Goal: Task Accomplishment & Management: Complete application form

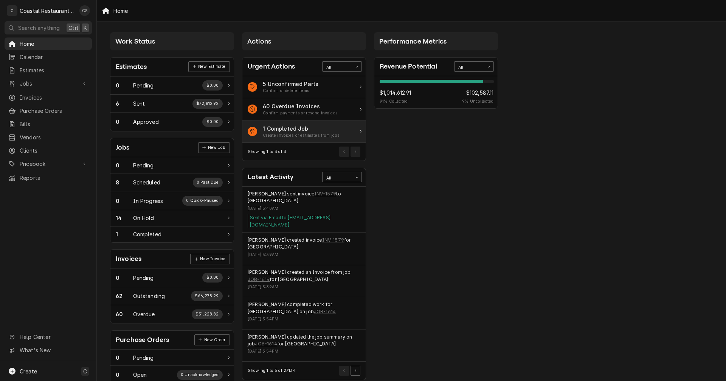
click at [305, 132] on div "Create invoices or estimates from jobs" at bounding box center [301, 135] width 77 height 6
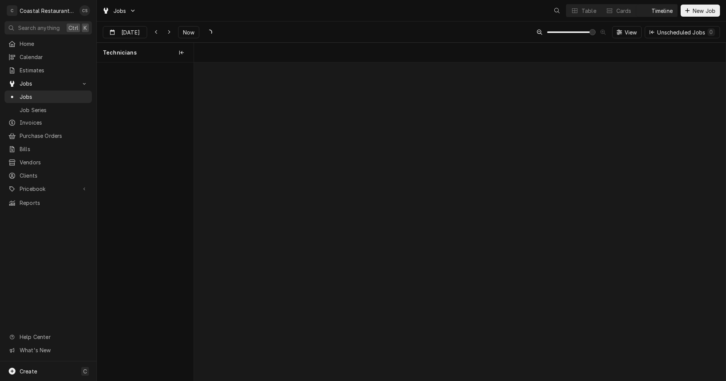
scroll to position [0, 10554]
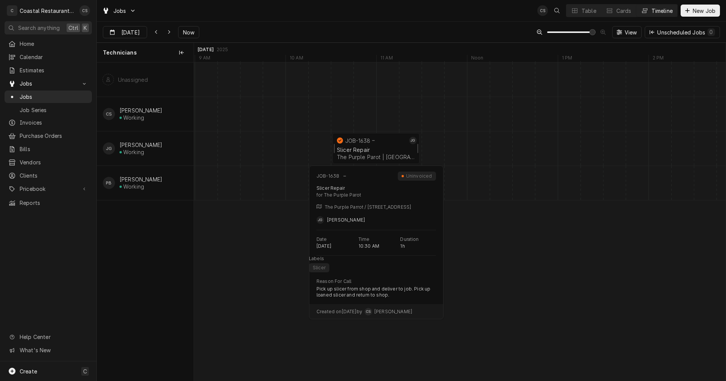
click at [370, 143] on div "JOB-1638" at bounding box center [372, 140] width 72 height 9
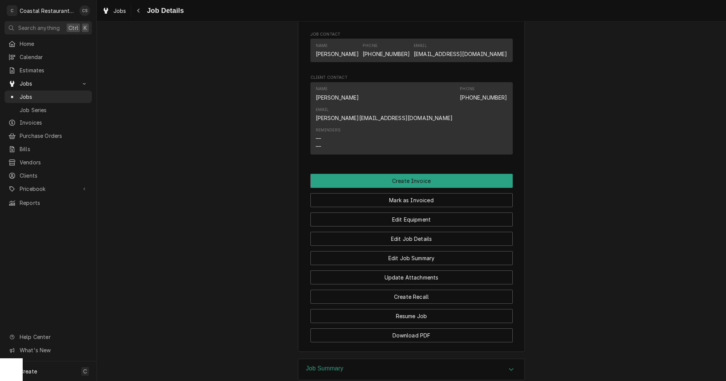
scroll to position [492, 0]
click at [33, 79] on span "Jobs" at bounding box center [48, 83] width 57 height 8
click at [32, 93] on span "Jobs" at bounding box center [54, 97] width 68 height 8
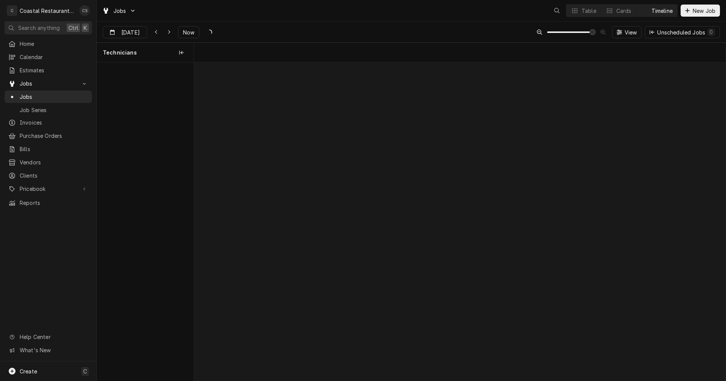
scroll to position [0, 10554]
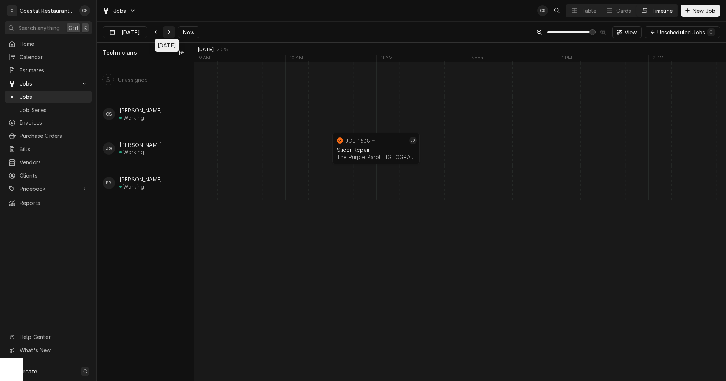
click at [168, 31] on icon "Dynamic Content Wrapper" at bounding box center [169, 32] width 3 height 5
type input "Sep 10"
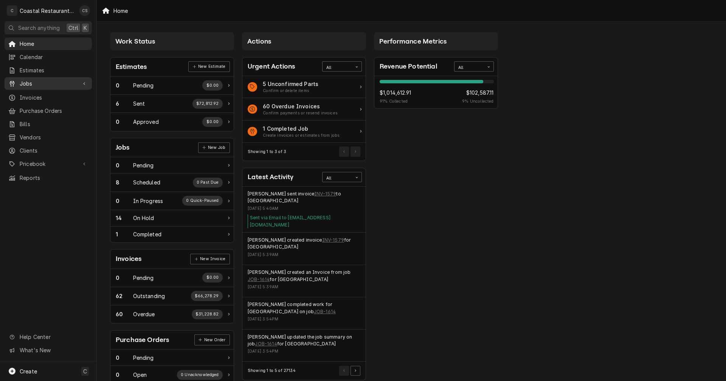
click at [50, 83] on span "Jobs" at bounding box center [48, 83] width 57 height 8
click at [47, 93] on span "Jobs" at bounding box center [54, 97] width 68 height 8
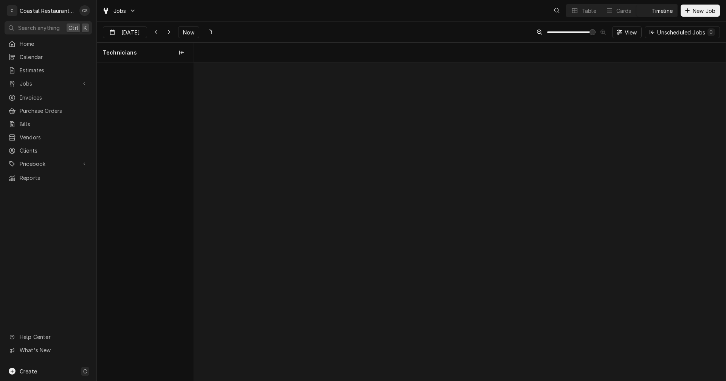
scroll to position [0, 10537]
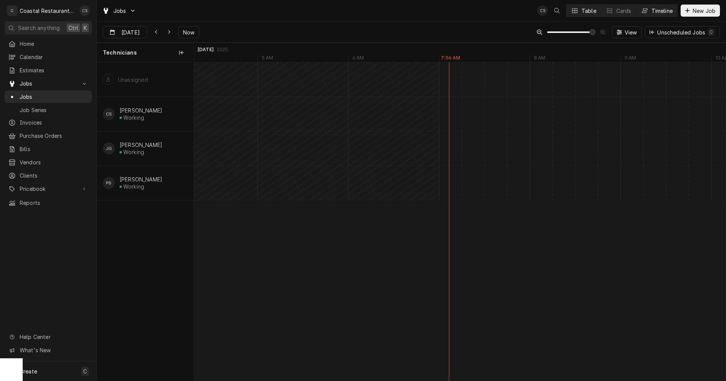
click at [587, 11] on div "Table" at bounding box center [589, 11] width 15 height 8
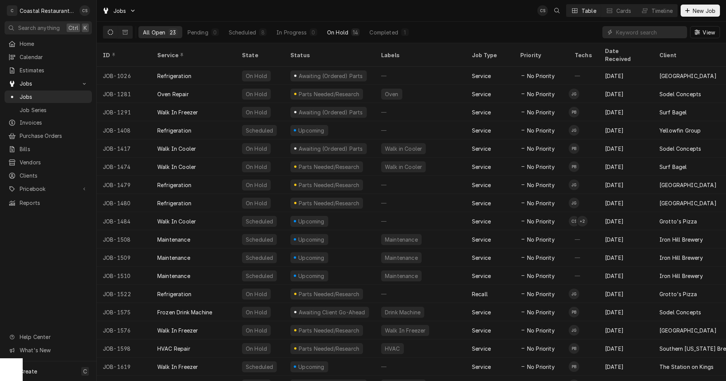
click at [334, 31] on div "On Hold" at bounding box center [337, 32] width 21 height 8
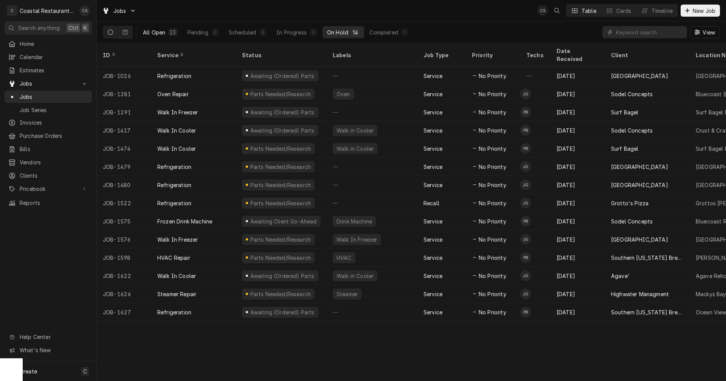
click at [162, 30] on div "All Open" at bounding box center [154, 32] width 22 height 8
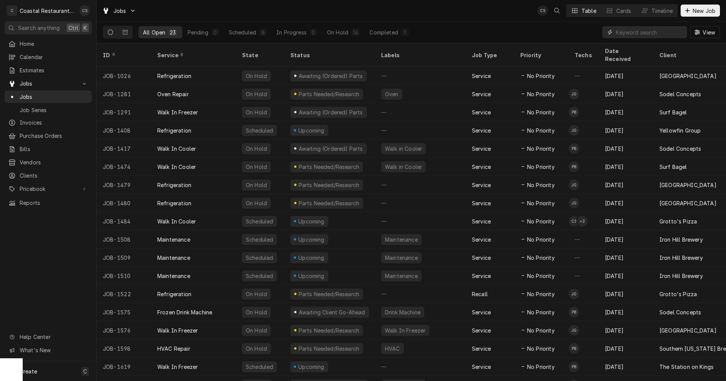
click at [629, 32] on input "Dynamic Content Wrapper" at bounding box center [649, 32] width 67 height 12
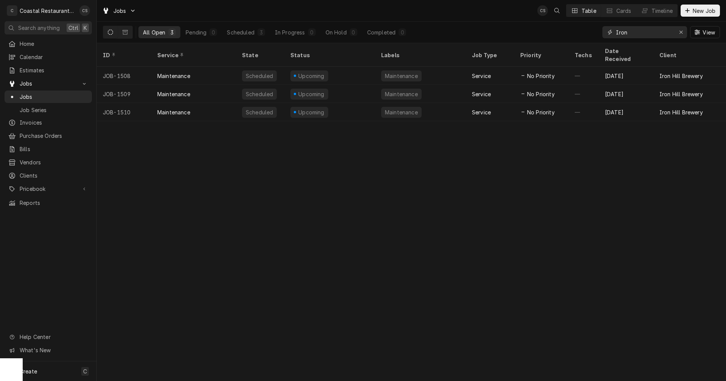
type input "Iron"
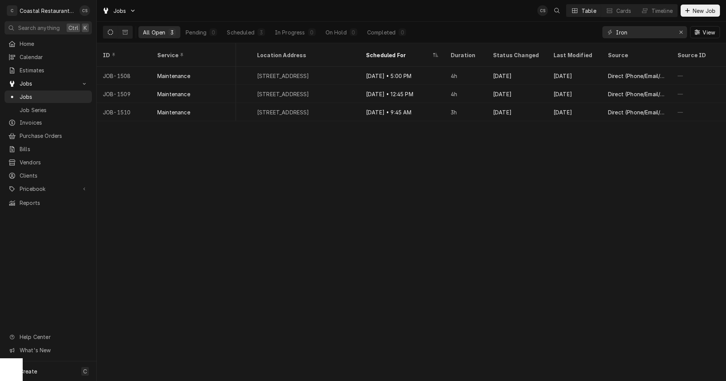
scroll to position [0, 0]
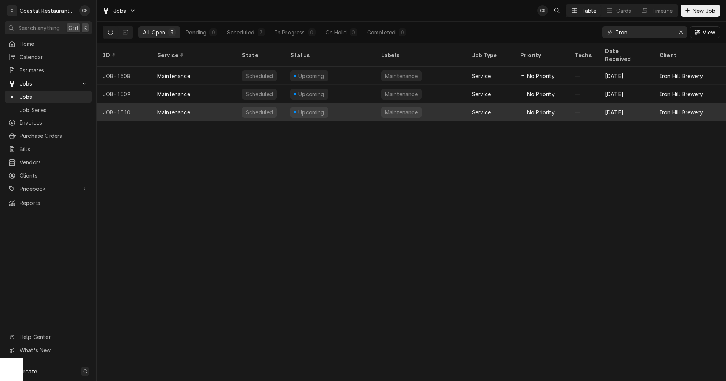
click at [176, 108] on div "Maintenance" at bounding box center [173, 112] width 33 height 8
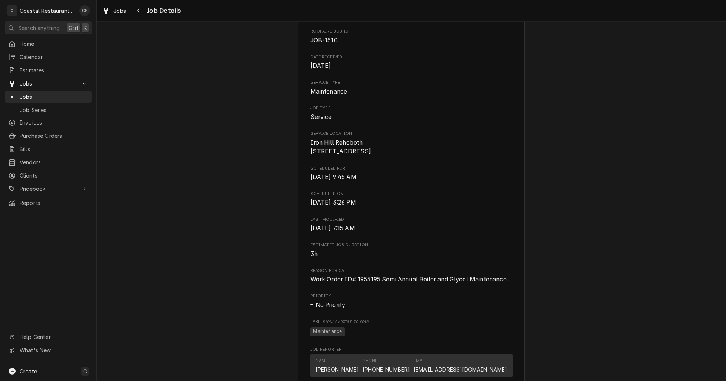
scroll to position [113, 0]
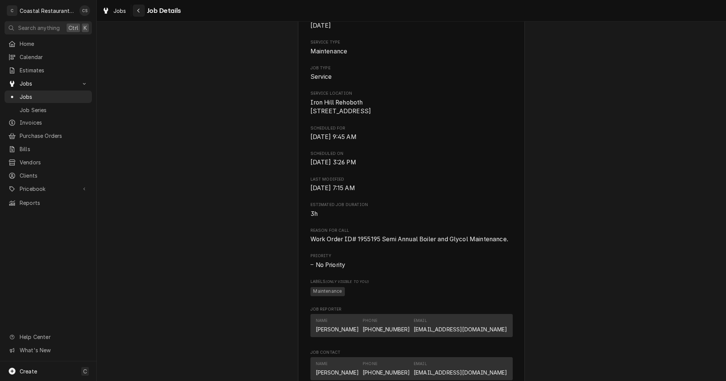
click at [140, 11] on icon "Navigate back" at bounding box center [138, 10] width 3 height 5
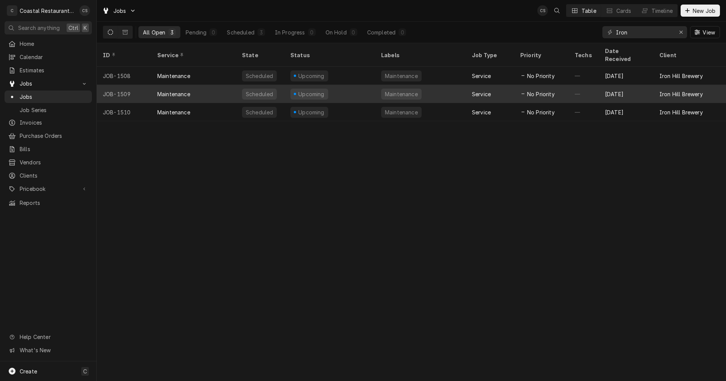
click at [176, 90] on div "Maintenance" at bounding box center [173, 94] width 33 height 8
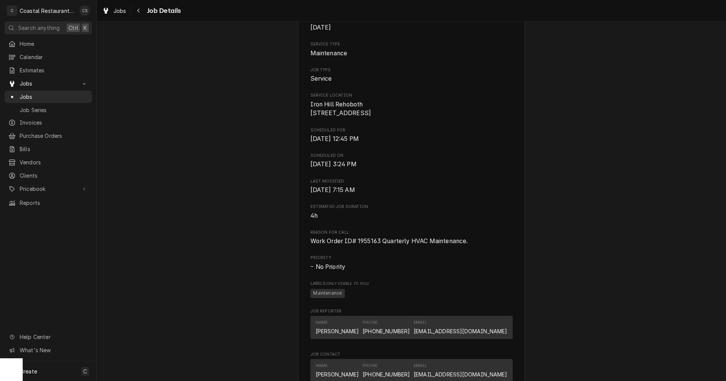
scroll to position [113, 0]
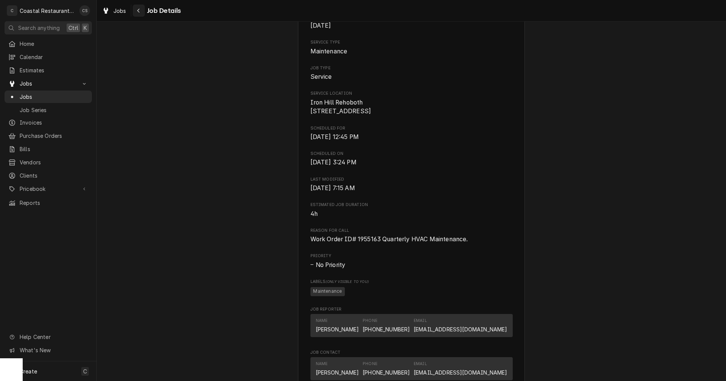
click at [140, 8] on div "Navigate back" at bounding box center [139, 11] width 8 height 8
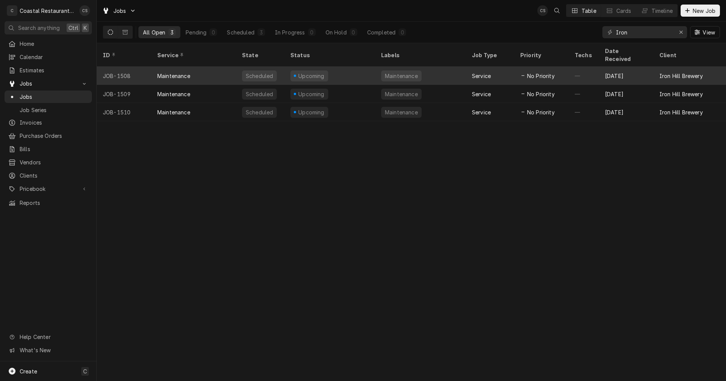
click at [177, 72] on div "Maintenance" at bounding box center [173, 76] width 33 height 8
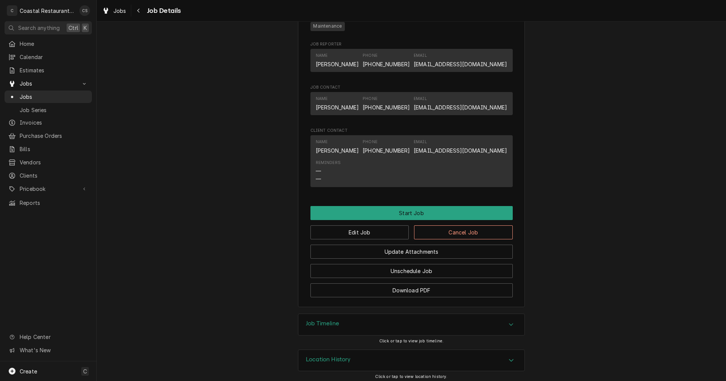
scroll to position [392, 0]
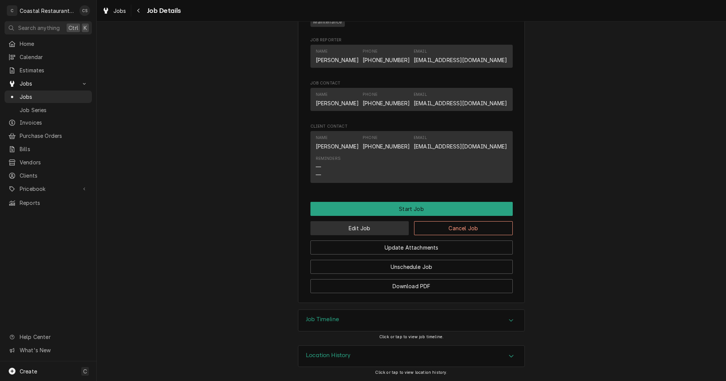
click at [384, 226] on button "Edit Job" at bounding box center [360, 228] width 99 height 14
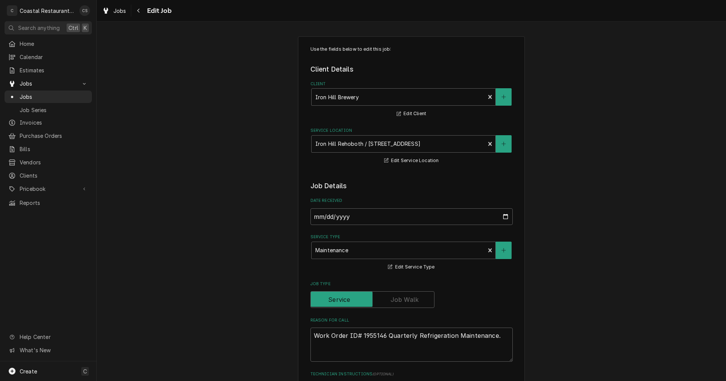
type textarea "x"
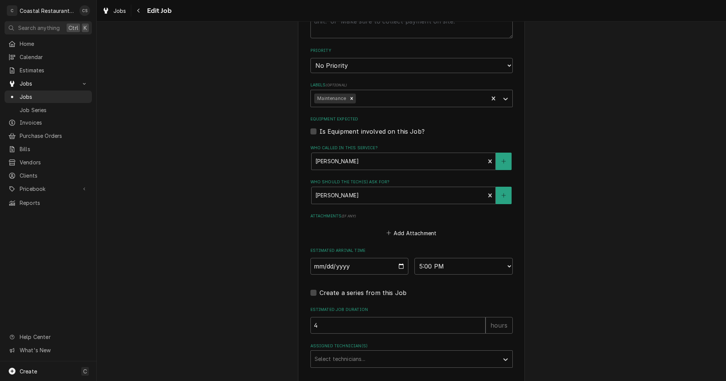
scroll to position [378, 0]
click at [400, 264] on input "2025-09-11" at bounding box center [360, 264] width 98 height 17
click at [423, 265] on select "AM / PM 6:00 AM 6:15 AM 6:30 AM 6:45 AM 7:00 AM 7:15 AM 7:30 AM 7:45 AM 8:00 AM…" at bounding box center [464, 264] width 98 height 17
select select "08:00:00"
click at [415, 256] on select "AM / PM 6:00 AM 6:15 AM 6:30 AM 6:45 AM 7:00 AM 7:15 AM 7:30 AM 7:45 AM 8:00 AM…" at bounding box center [464, 264] width 98 height 17
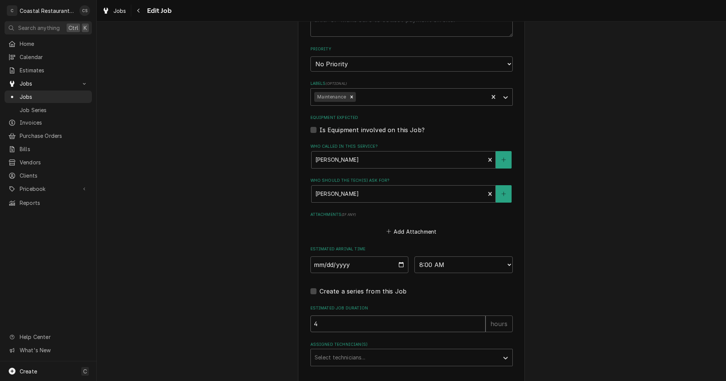
click at [347, 322] on input "4" at bounding box center [398, 323] width 175 height 17
type textarea "x"
type input "3"
type textarea "x"
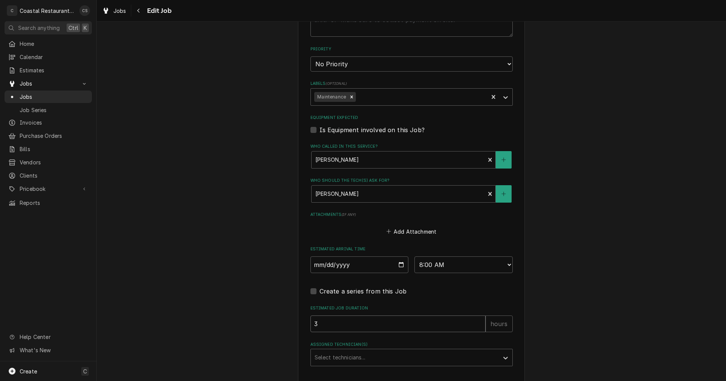
type input "3"
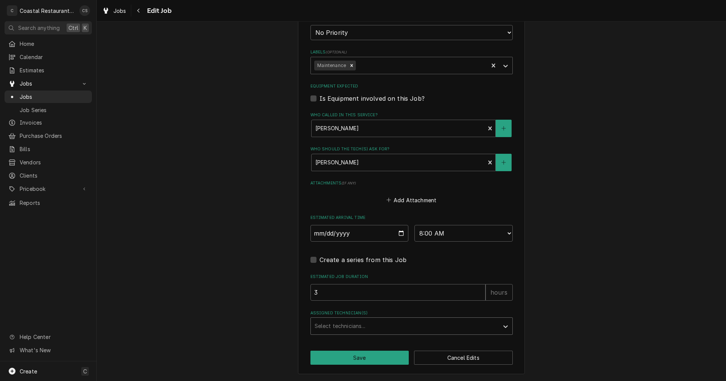
click at [332, 325] on div "Assigned Technician(s)" at bounding box center [405, 326] width 180 height 14
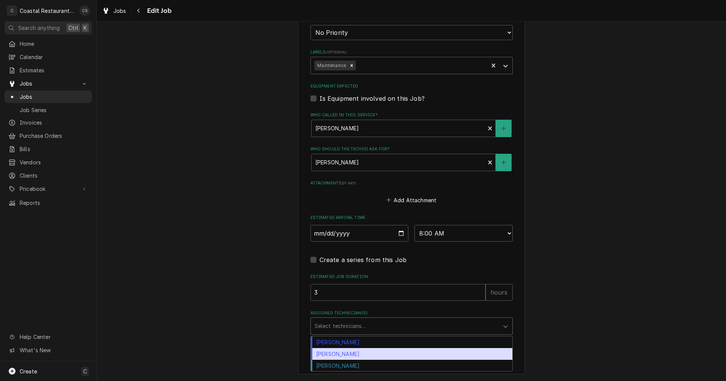
click at [334, 355] on div "James Gatton" at bounding box center [412, 354] width 202 height 12
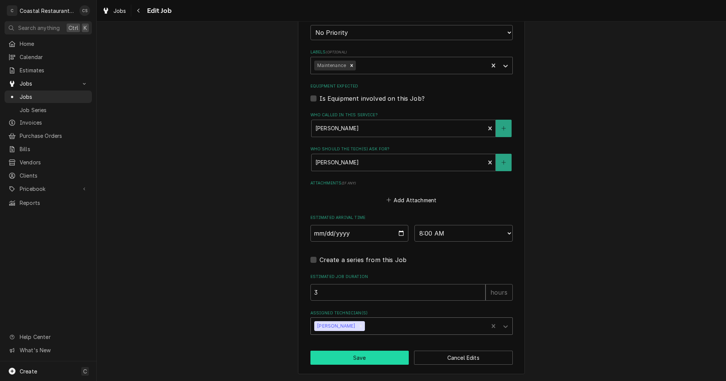
click at [348, 357] on button "Save" at bounding box center [360, 357] width 99 height 14
type textarea "x"
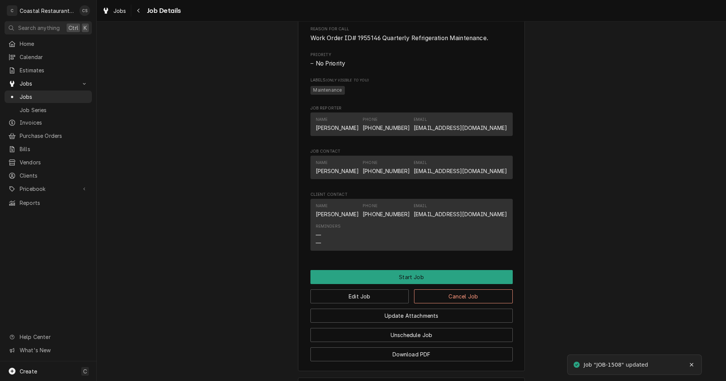
scroll to position [340, 0]
click at [142, 12] on div "Navigate back" at bounding box center [139, 11] width 8 height 8
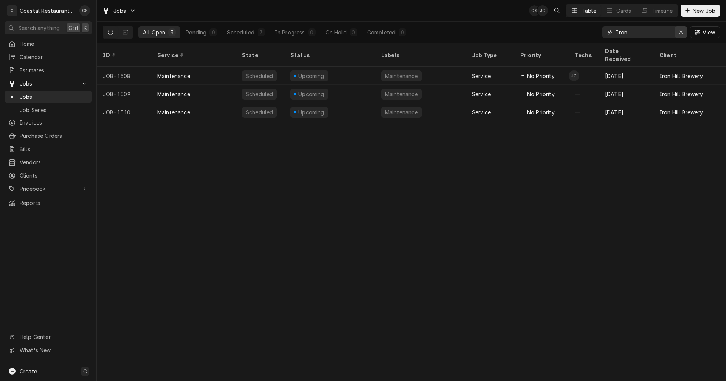
click at [681, 33] on icon "Erase input" at bounding box center [681, 32] width 3 height 3
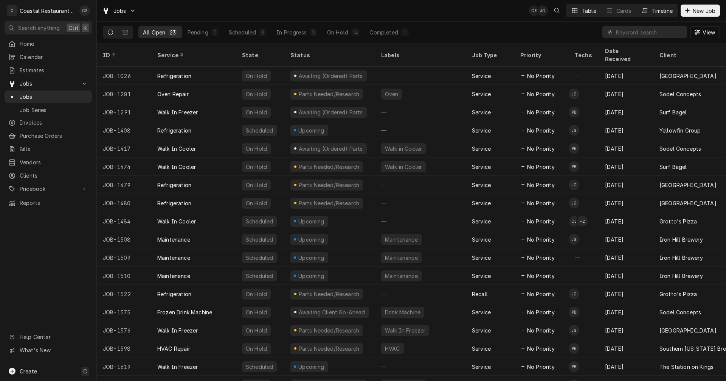
click at [657, 8] on div "Timeline" at bounding box center [662, 11] width 21 height 8
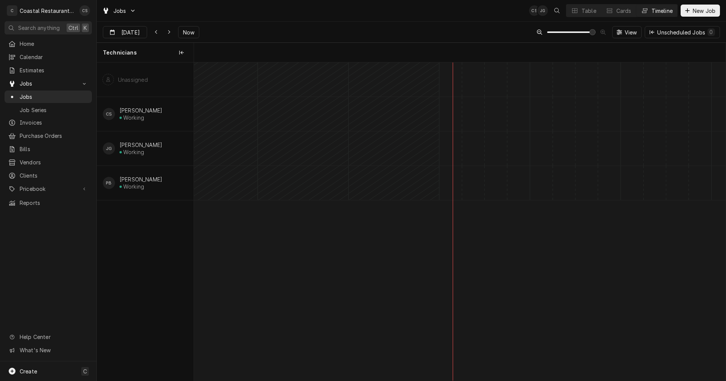
scroll to position [0, 10537]
click at [580, 10] on button "Table" at bounding box center [584, 11] width 34 height 12
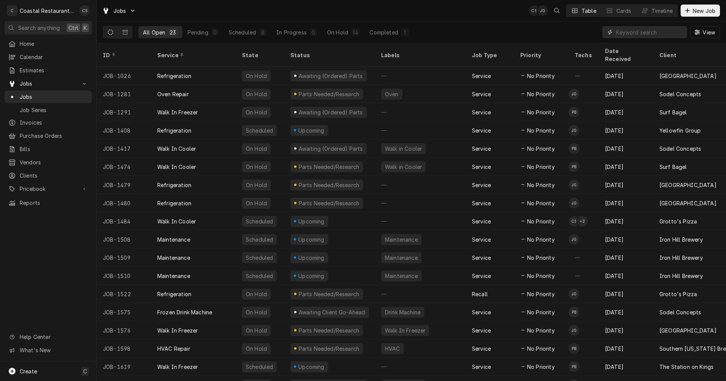
click at [641, 30] on input "Dynamic Content Wrapper" at bounding box center [649, 32] width 67 height 12
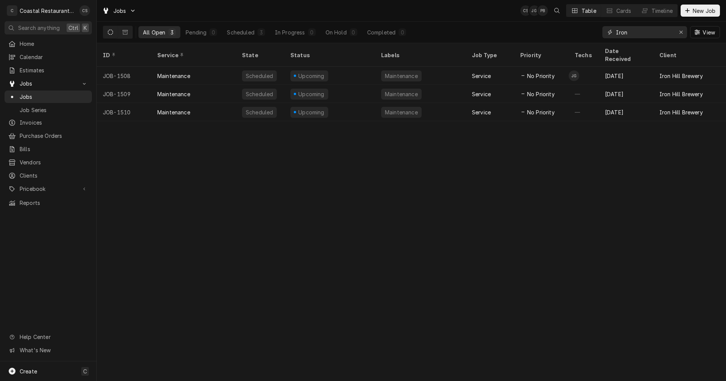
type input "Iron"
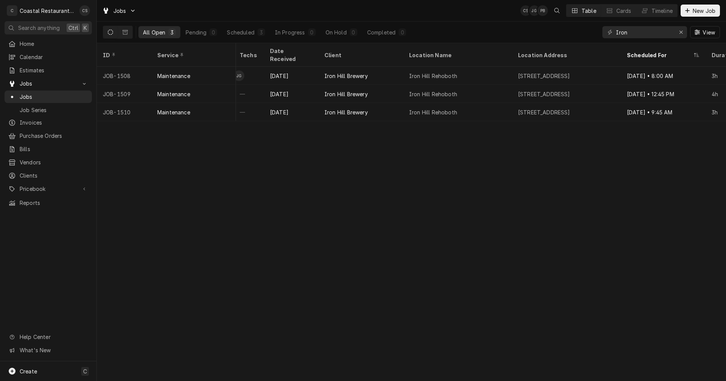
scroll to position [0, 341]
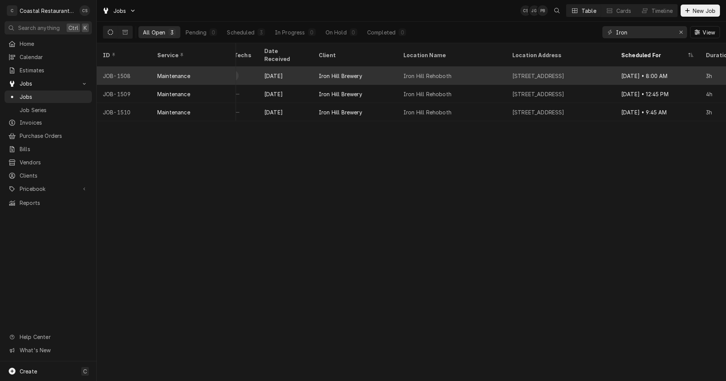
click at [565, 72] on div "[STREET_ADDRESS]" at bounding box center [539, 76] width 52 height 8
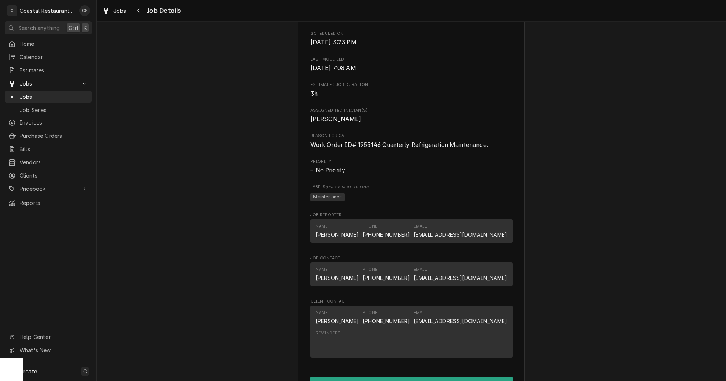
scroll to position [417, 0]
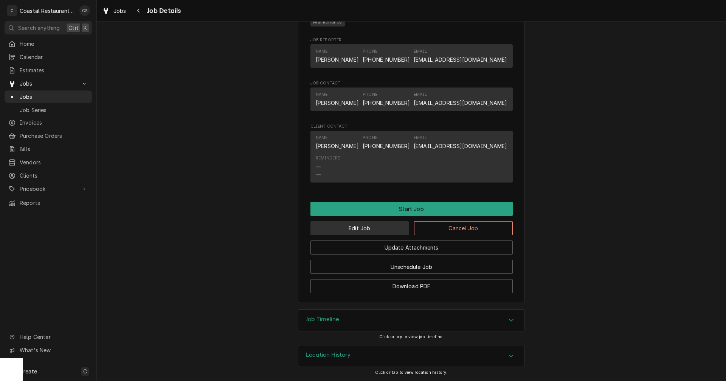
click at [387, 229] on button "Edit Job" at bounding box center [360, 228] width 99 height 14
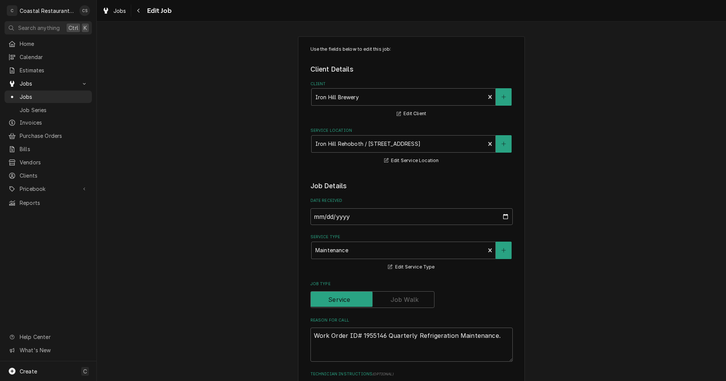
type textarea "x"
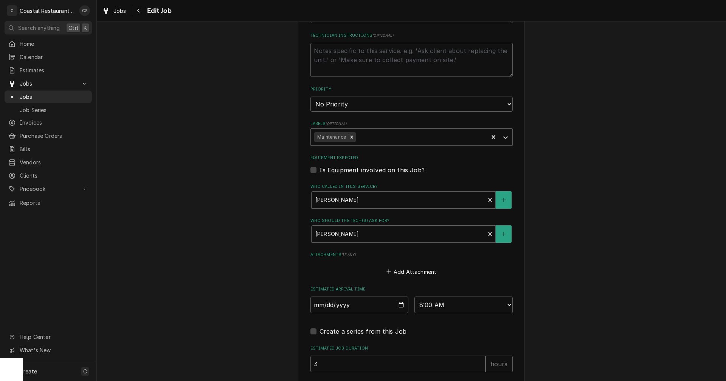
scroll to position [340, 0]
click at [398, 303] on input "[DATE]" at bounding box center [360, 302] width 98 height 17
type input "[DATE]"
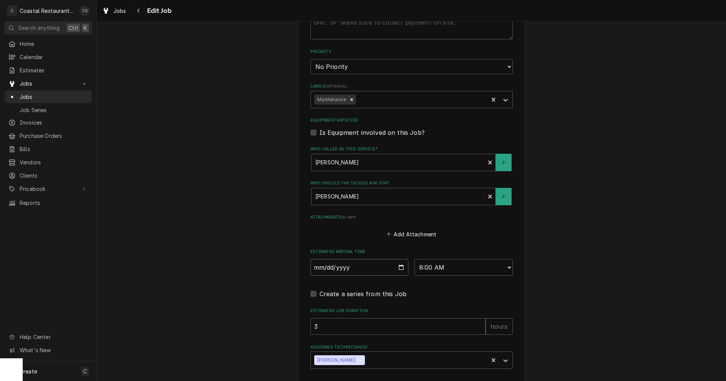
scroll to position [410, 0]
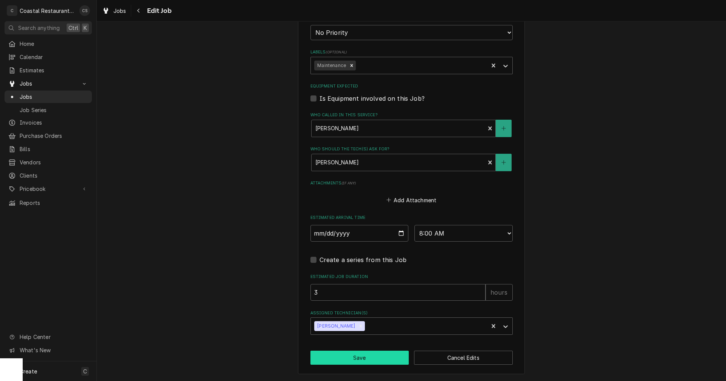
click at [380, 357] on button "Save" at bounding box center [360, 357] width 99 height 14
type textarea "x"
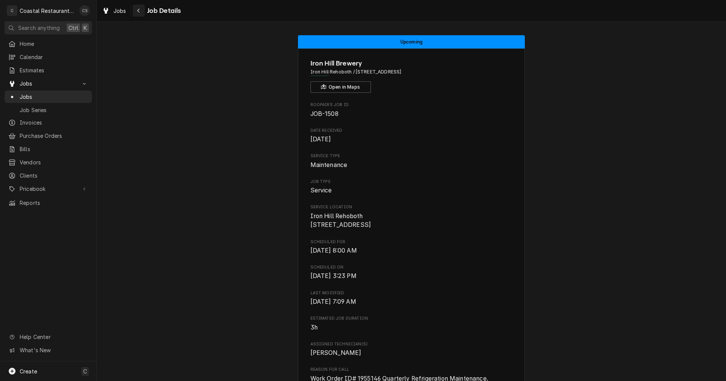
click at [140, 10] on icon "Navigate back" at bounding box center [138, 10] width 3 height 5
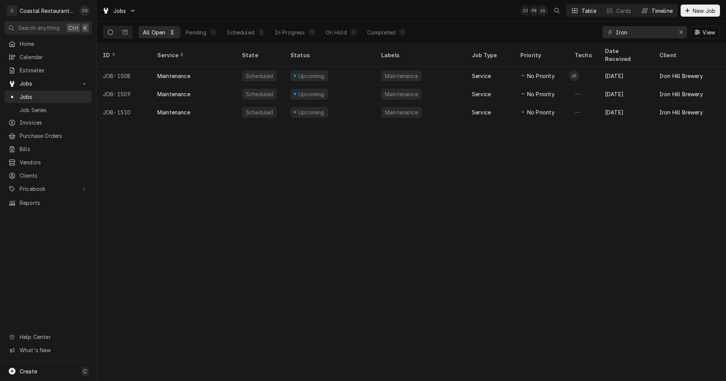
click at [656, 8] on div "Timeline" at bounding box center [662, 11] width 21 height 8
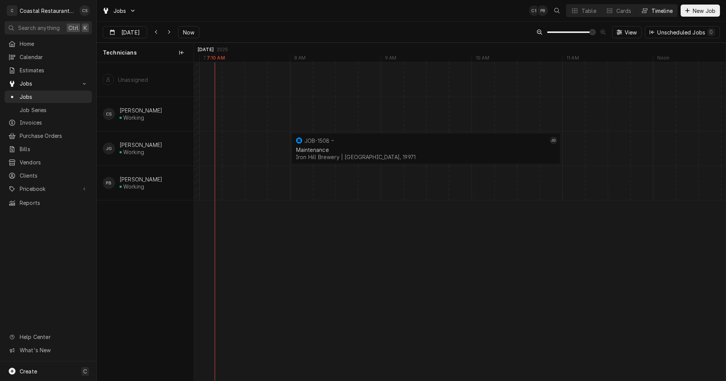
scroll to position [0, 10761]
click at [321, 185] on div "normal" at bounding box center [351, 183] width 21837 height 34
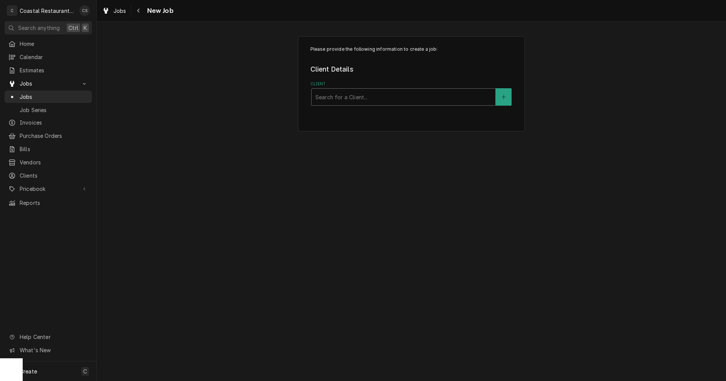
click at [330, 98] on div "Client" at bounding box center [404, 97] width 176 height 14
type input "Catch"
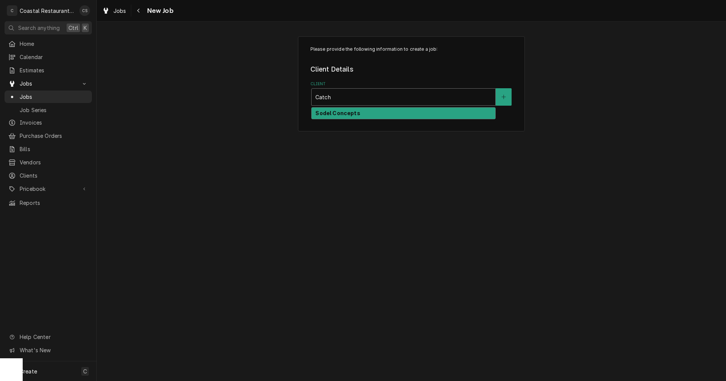
click at [335, 112] on strong "Sodel Concepts" at bounding box center [338, 113] width 45 height 6
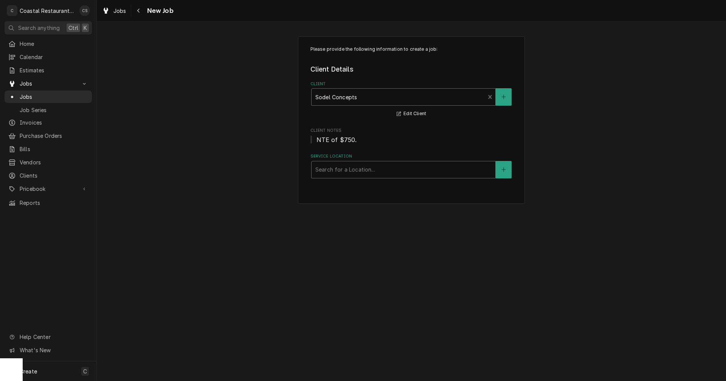
click at [334, 171] on div "Service Location" at bounding box center [404, 170] width 176 height 14
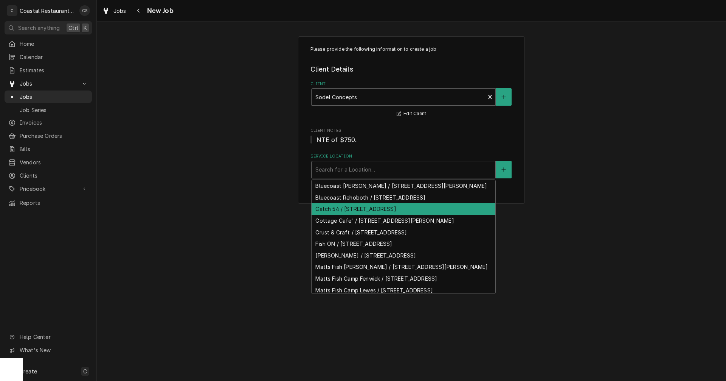
click at [334, 215] on div "Catch 54 / [STREET_ADDRESS]" at bounding box center [404, 209] width 184 height 12
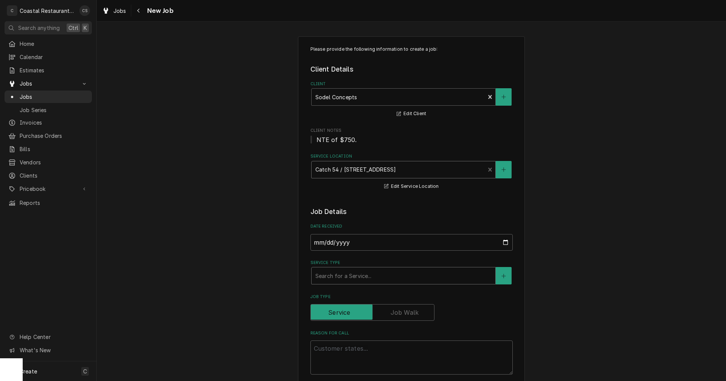
click at [333, 275] on div "Service Type" at bounding box center [404, 276] width 176 height 14
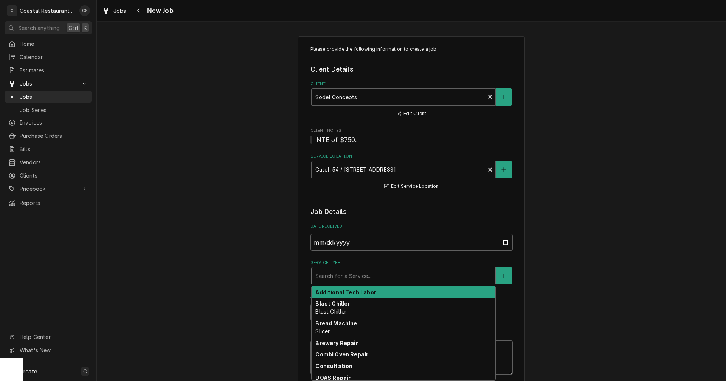
type textarea "x"
type input "w"
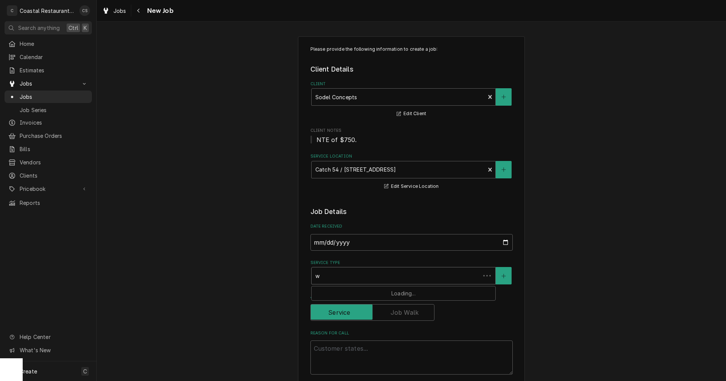
type textarea "x"
type input "wa"
type textarea "x"
type input "wal"
type textarea "x"
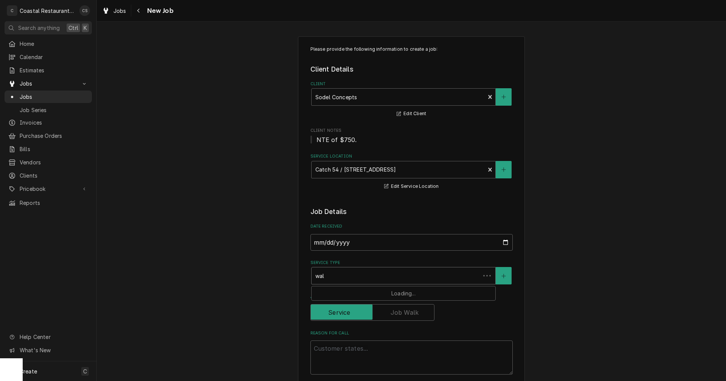
type input "walk"
click at [337, 303] on strong "Walk In Freezer" at bounding box center [338, 303] width 44 height 6
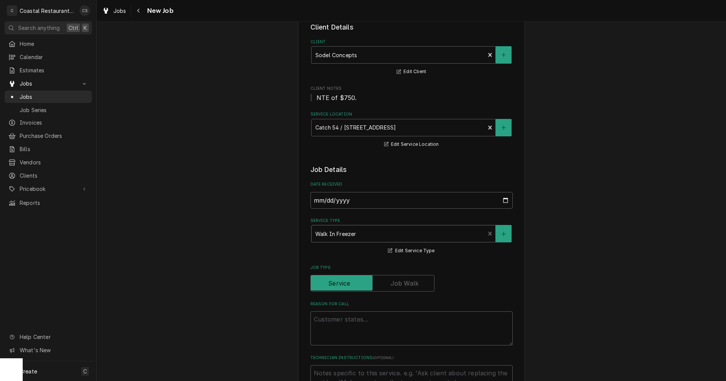
scroll to position [113, 0]
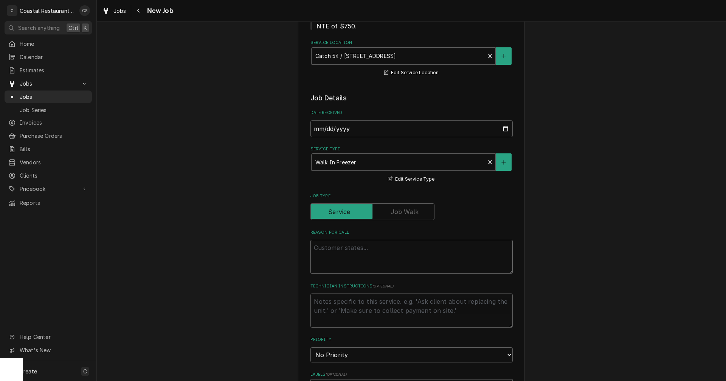
click at [341, 250] on textarea "Reason For Call" at bounding box center [412, 256] width 202 height 34
click at [320, 249] on textarea "Reason For Call" at bounding box center [412, 256] width 202 height 34
paste textarea "Work Order ID: 14147"
type textarea "x"
type textarea "Work Order ID: 14147"
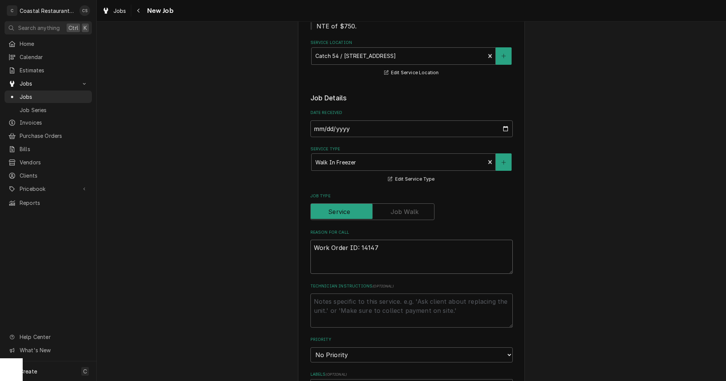
type textarea "x"
type textarea "Work Order ID: 14147"
type textarea "x"
type textarea "Work Order ID: 14147"
click at [380, 248] on textarea "Work Order ID: 14147" at bounding box center [412, 256] width 202 height 34
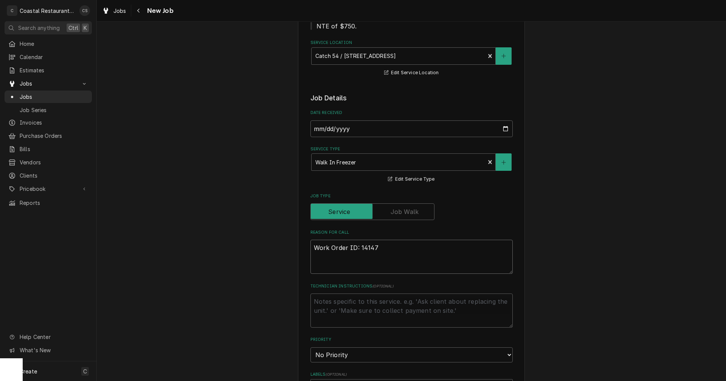
paste textarea "The walk in condenser unit has water build up and is dripping pretty significan…"
type textarea "x"
type textarea "Work Order ID: 14147 The walk in condenser unit has water build up and is dripp…"
type textarea "x"
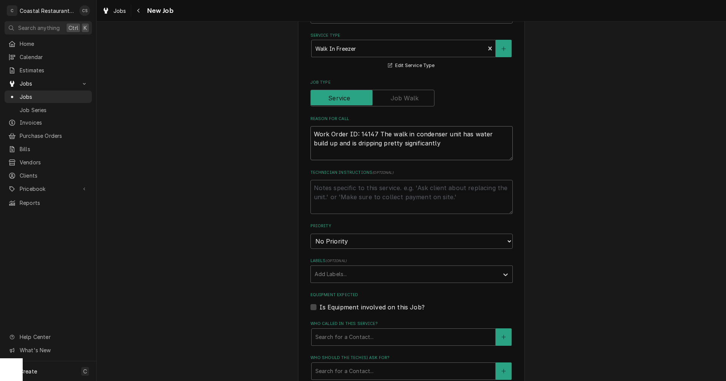
scroll to position [303, 0]
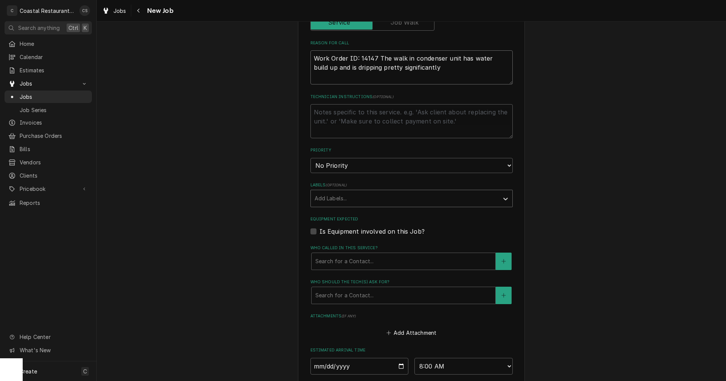
type textarea "Work Order ID: 14147 The walk in condenser unit has water build up and is dripp…"
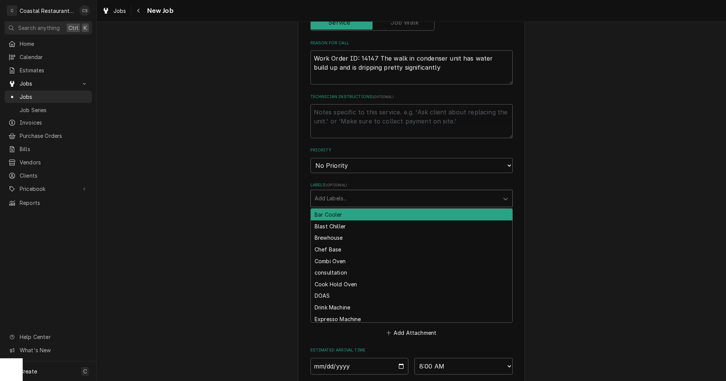
click at [334, 197] on div "Labels" at bounding box center [405, 198] width 180 height 14
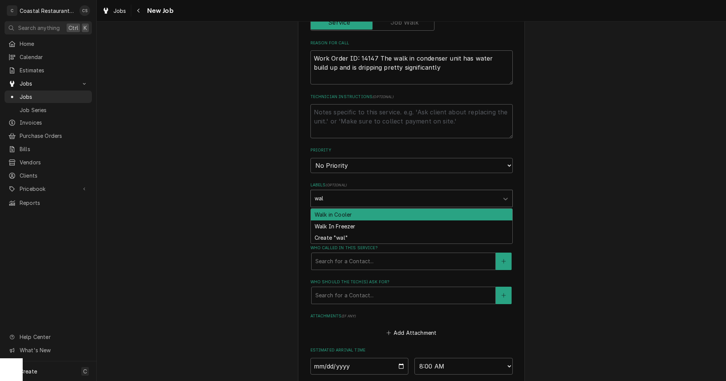
type input "walk"
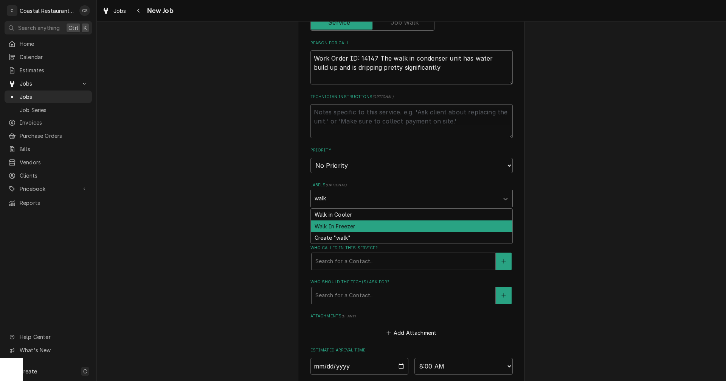
click at [336, 227] on div "Walk In Freezer" at bounding box center [412, 226] width 202 height 12
type textarea "x"
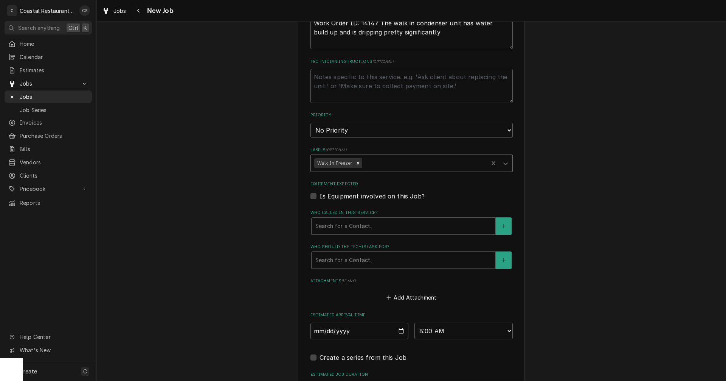
scroll to position [378, 0]
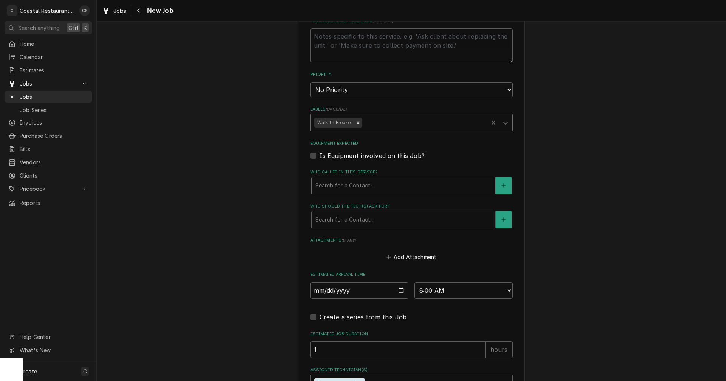
click at [341, 185] on div "Who called in this service?" at bounding box center [404, 186] width 176 height 14
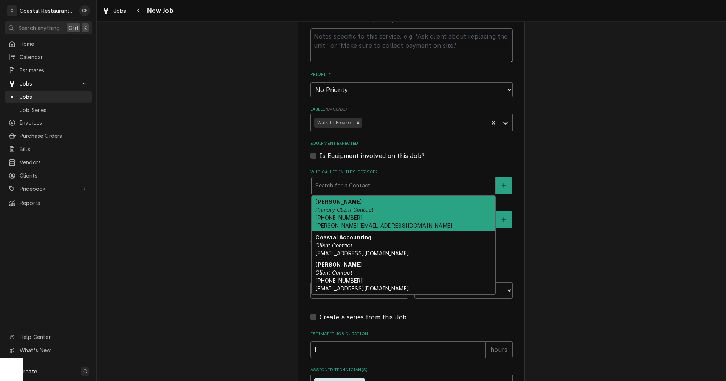
click at [344, 210] on em "Primary Client Contact" at bounding box center [345, 209] width 58 height 6
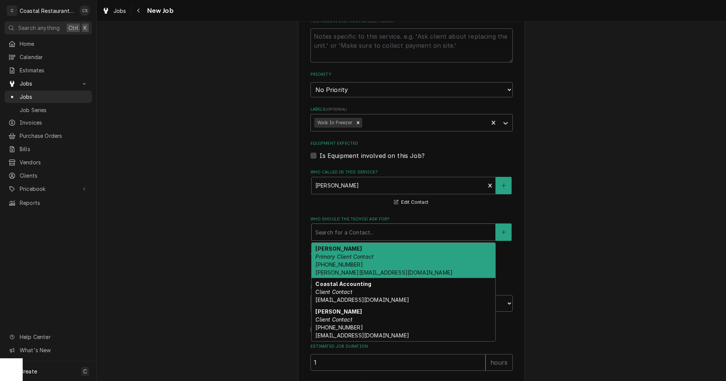
click at [342, 235] on div "Who should the tech(s) ask for?" at bounding box center [404, 232] width 176 height 14
click at [341, 258] on em "Primary Client Contact" at bounding box center [345, 256] width 58 height 6
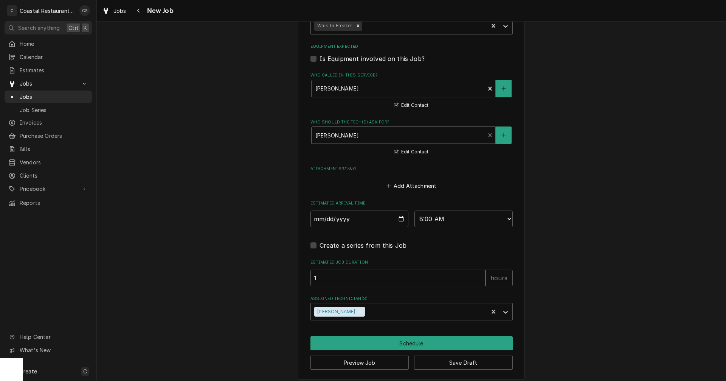
scroll to position [480, 0]
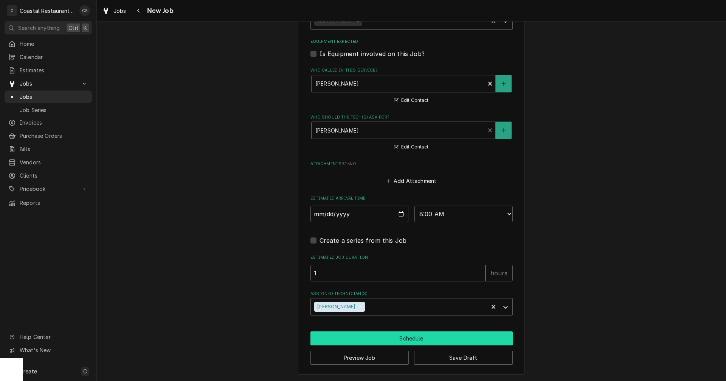
click at [393, 336] on button "Schedule" at bounding box center [412, 338] width 202 height 14
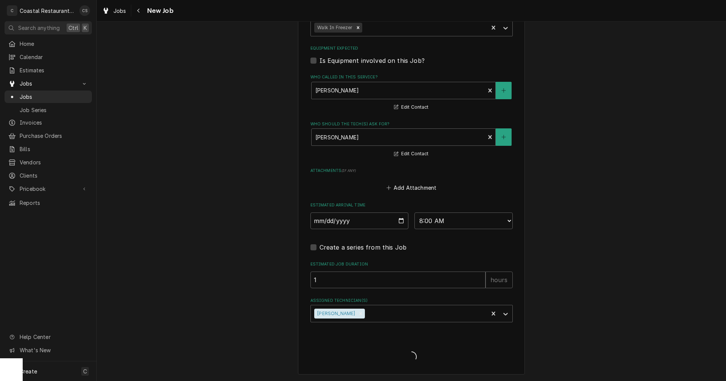
scroll to position [473, 0]
type textarea "x"
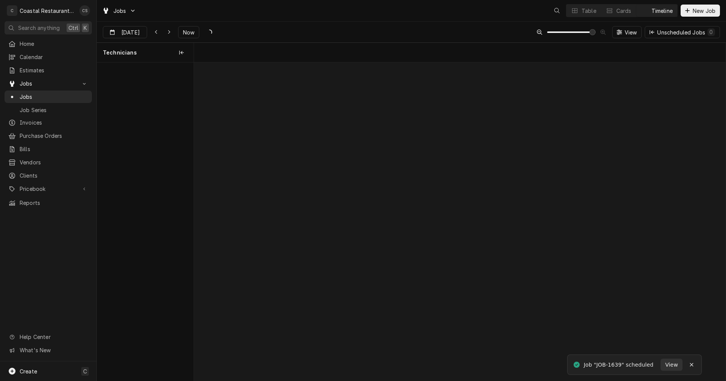
scroll to position [0, 10557]
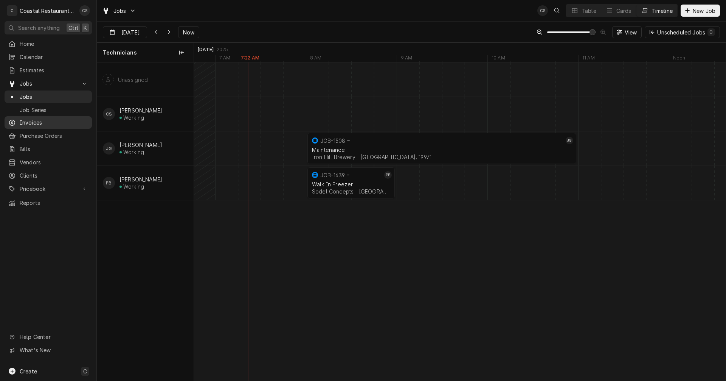
click at [37, 119] on span "Invoices" at bounding box center [54, 122] width 68 height 8
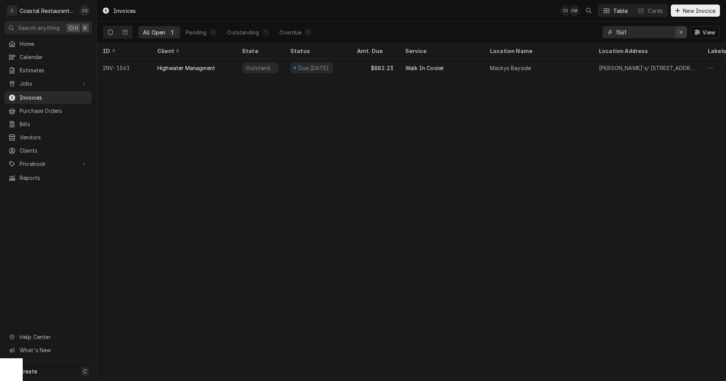
click at [681, 31] on icon "Erase input" at bounding box center [681, 32] width 4 height 5
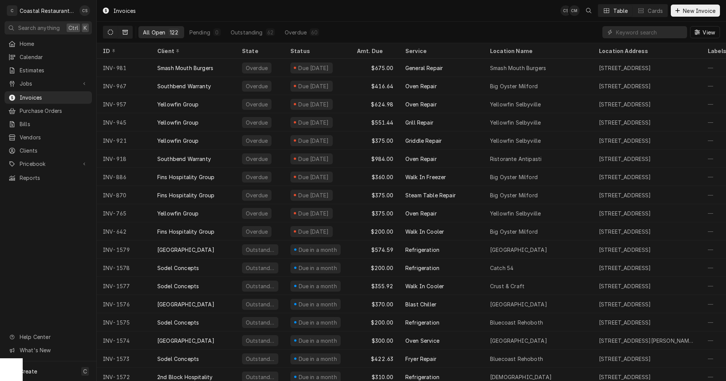
click at [126, 33] on icon "Dynamic Content Wrapper" at bounding box center [125, 32] width 5 height 5
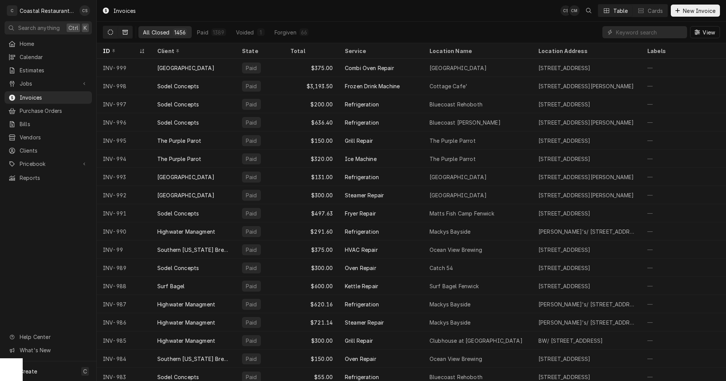
click at [110, 32] on icon "Dynamic Content Wrapper" at bounding box center [110, 32] width 5 height 5
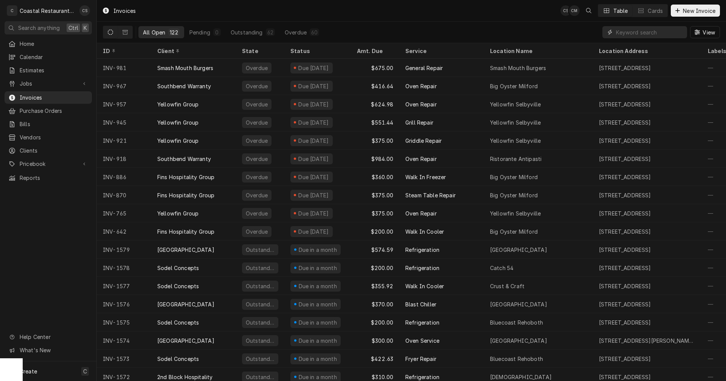
click at [625, 33] on input "Dynamic Content Wrapper" at bounding box center [649, 32] width 67 height 12
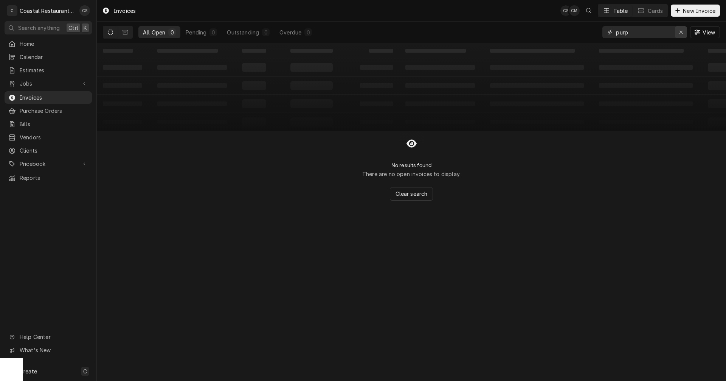
type input "purp"
click at [680, 31] on icon "Erase input" at bounding box center [681, 32] width 3 height 3
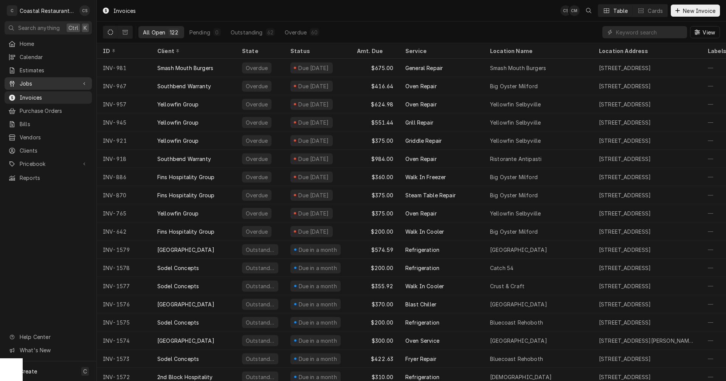
click at [28, 79] on span "Jobs" at bounding box center [48, 83] width 57 height 8
click at [29, 93] on span "Jobs" at bounding box center [54, 97] width 68 height 8
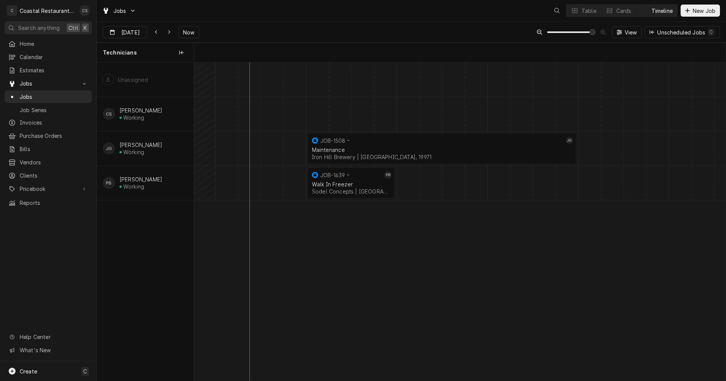
scroll to position [0, 10534]
click at [39, 43] on span "Home" at bounding box center [54, 44] width 68 height 8
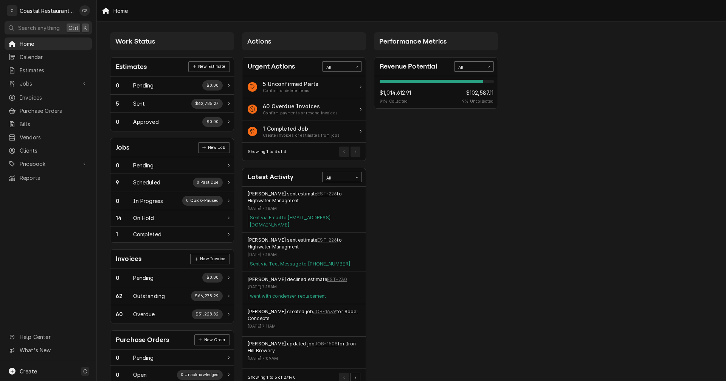
click at [480, 65] on div "All" at bounding box center [470, 68] width 22 height 6
click at [471, 122] on div "This Year" at bounding box center [474, 120] width 39 height 9
